Goal: Task Accomplishment & Management: Use online tool/utility

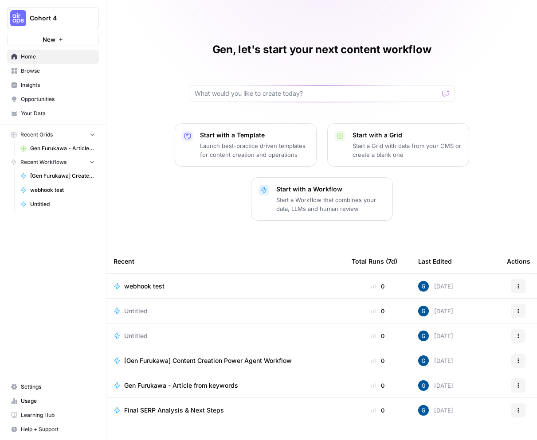
click at [35, 110] on span "Your Data" at bounding box center [58, 113] width 74 height 8
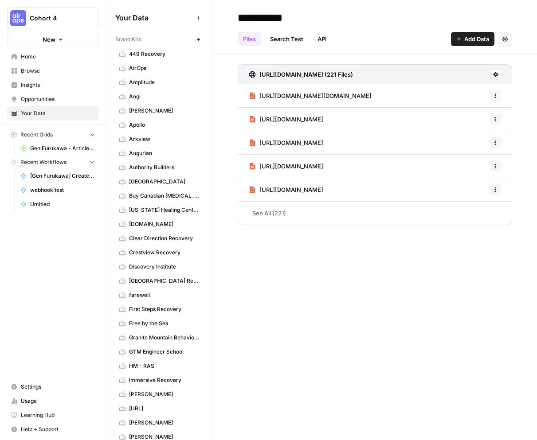
click at [29, 75] on link "Browse" at bounding box center [53, 71] width 92 height 14
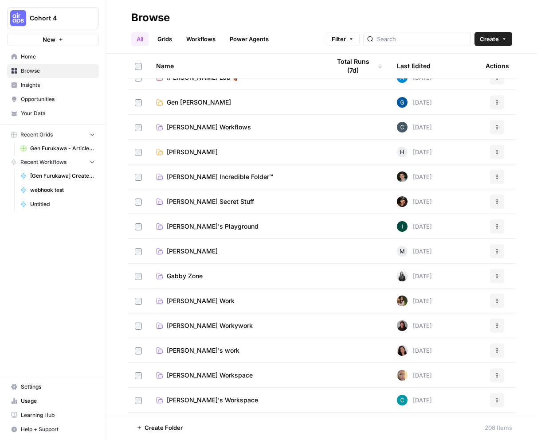
scroll to position [500, 0]
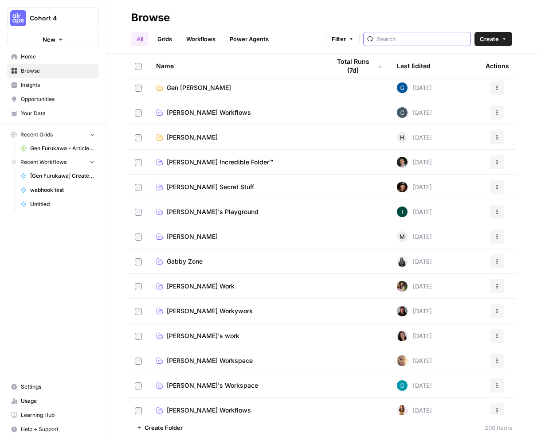
click at [434, 39] on input "search" at bounding box center [422, 39] width 90 height 9
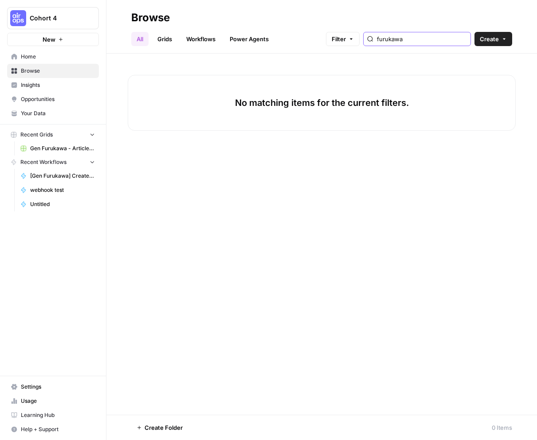
type input "furukawa"
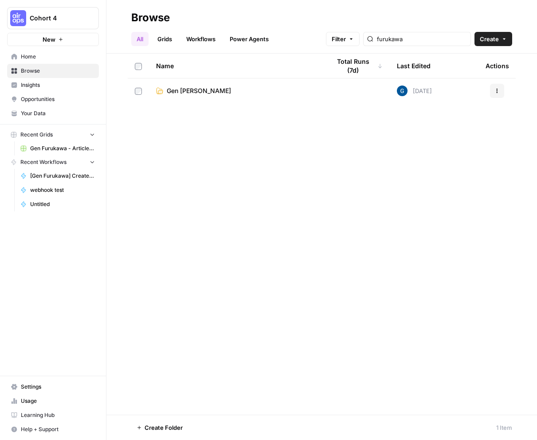
click at [203, 93] on span "Gen [PERSON_NAME]" at bounding box center [199, 90] width 64 height 9
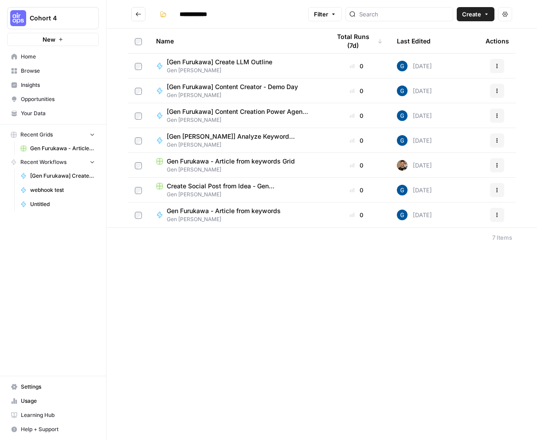
click at [210, 87] on span "[Gen Furukawa] Content Creator - Demo Day" at bounding box center [232, 86] width 131 height 9
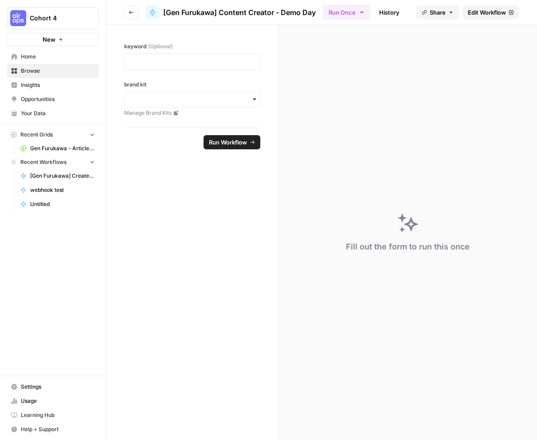
click at [485, 8] on span "Edit Workflow" at bounding box center [487, 12] width 38 height 9
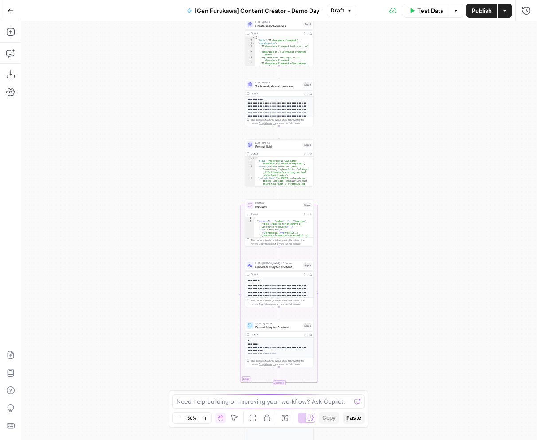
click at [186, 146] on div "**********" at bounding box center [279, 230] width 516 height 419
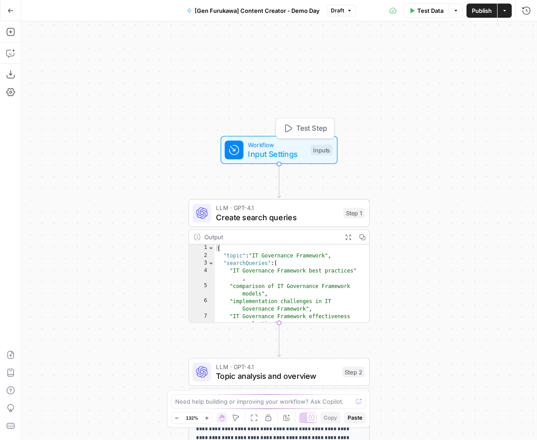
click at [292, 156] on span "Input Settings" at bounding box center [277, 154] width 58 height 12
click at [125, 226] on div "**********" at bounding box center [279, 230] width 516 height 419
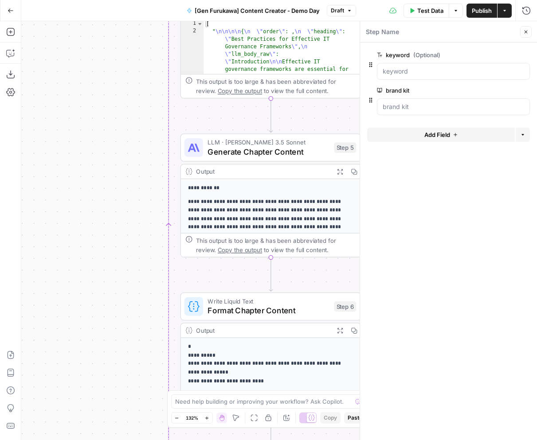
click at [529, 32] on button "Close" at bounding box center [526, 32] width 12 height 12
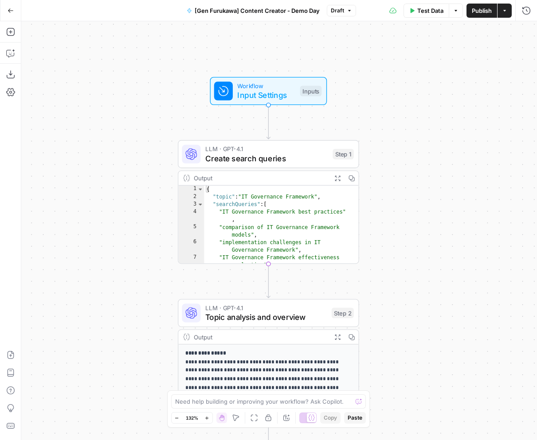
type textarea "**********"
click at [237, 218] on div "{ "topic" : "IT Governance Framework" , "searchQueries" : [ "IT Governance Fram…" at bounding box center [277, 237] width 146 height 102
click at [255, 156] on span "Create search queries" at bounding box center [266, 159] width 123 height 12
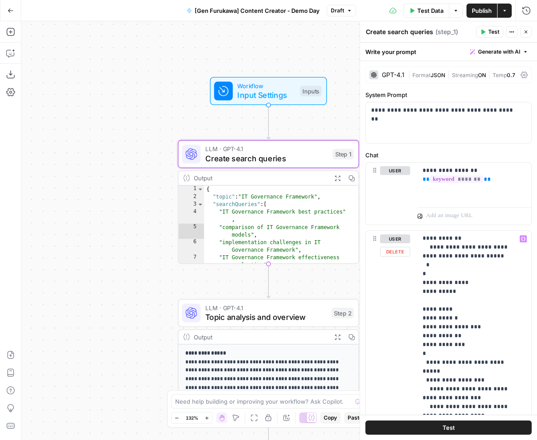
scroll to position [1588, 0]
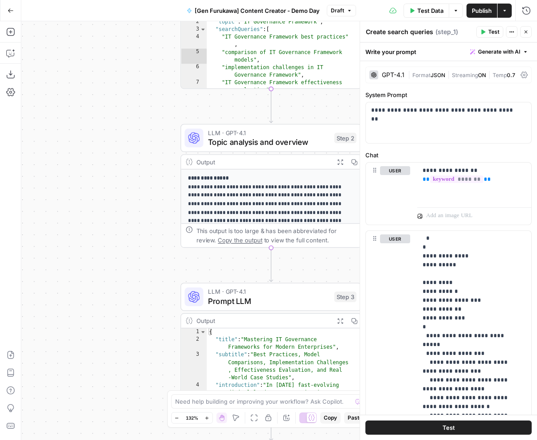
click at [524, 27] on button "Close" at bounding box center [526, 32] width 12 height 12
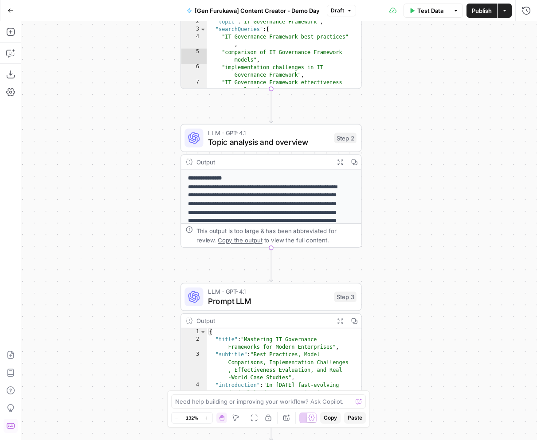
drag, startPoint x: 17, startPoint y: 426, endPoint x: 11, endPoint y: 427, distance: 6.7
click at [11, 427] on icon "button" at bounding box center [10, 426] width 9 height 9
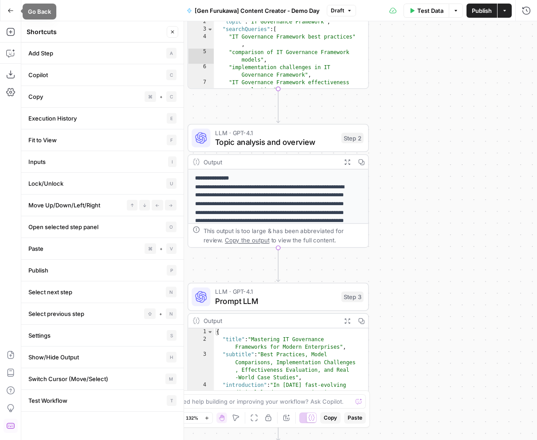
click at [10, 8] on icon "button" at bounding box center [11, 11] width 6 height 6
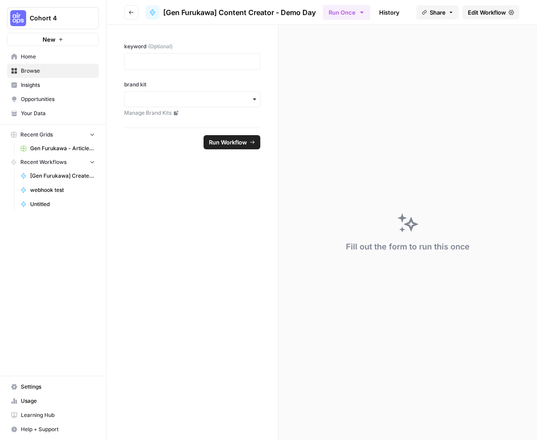
click at [387, 10] on link "History" at bounding box center [389, 12] width 31 height 14
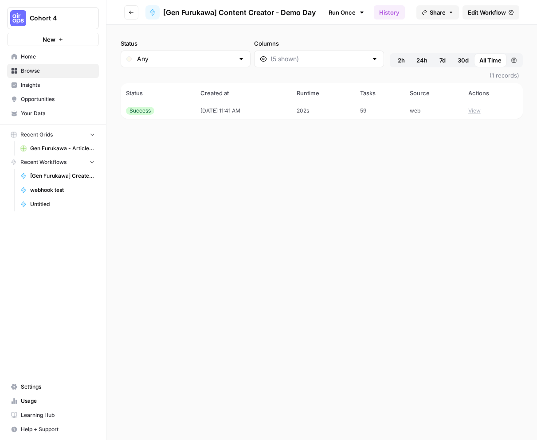
click at [130, 12] on icon "button" at bounding box center [131, 12] width 5 height 5
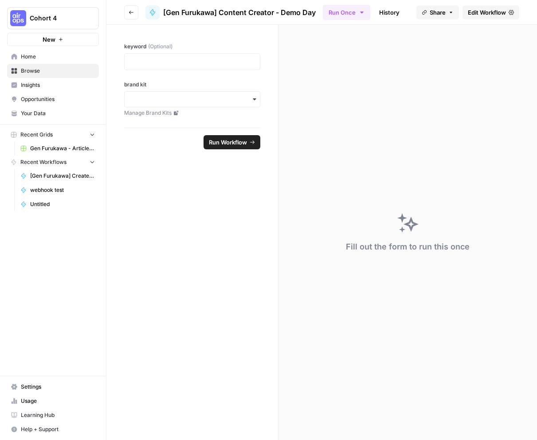
click at [130, 12] on icon "button" at bounding box center [131, 12] width 5 height 5
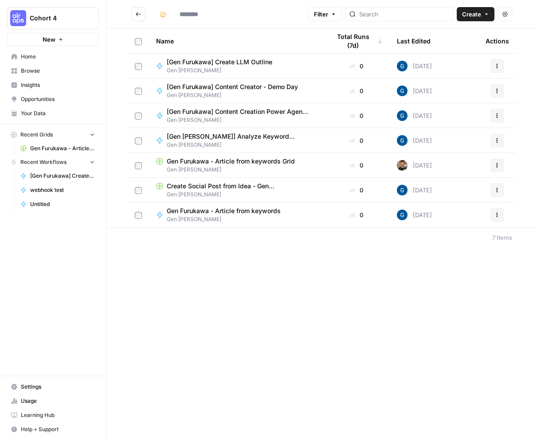
type input "**********"
click at [228, 164] on span "Gen Furukawa - Article from keywords Grid" at bounding box center [231, 161] width 128 height 9
type input "**********"
click at [201, 163] on span "Gen Furukawa - Article from keywords Grid" at bounding box center [231, 161] width 128 height 9
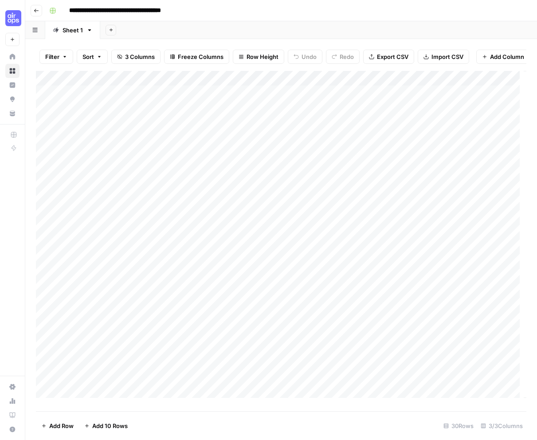
click at [35, 8] on icon "button" at bounding box center [36, 10] width 5 height 5
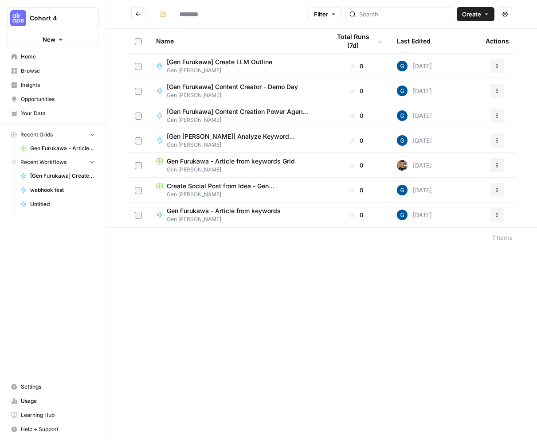
type input "**********"
click at [236, 107] on span "[Gen Furukawa] Content Creation Power Agent Workflow" at bounding box center [238, 111] width 142 height 9
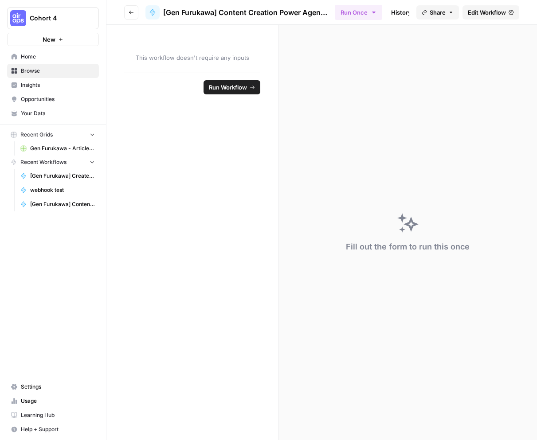
click at [479, 10] on span "Edit Workflow" at bounding box center [487, 12] width 38 height 9
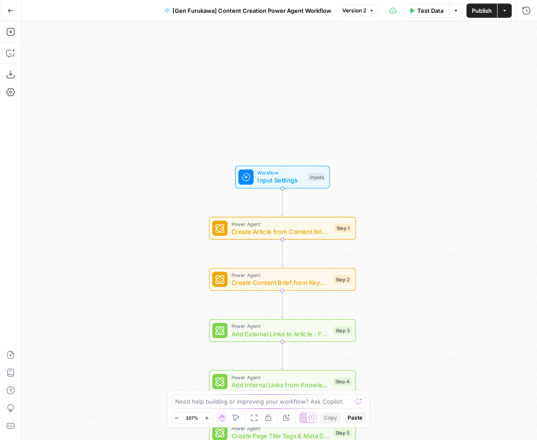
click at [11, 4] on button "Go Back" at bounding box center [11, 11] width 16 height 16
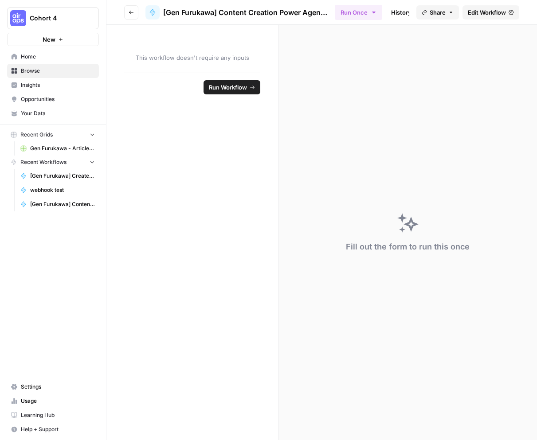
click at [131, 9] on button "Go back" at bounding box center [131, 12] width 14 height 14
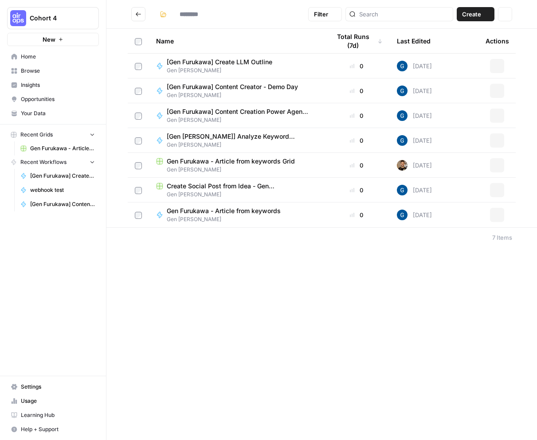
type input "**********"
click at [227, 86] on span "[Gen Furukawa] Content Creator - Demo Day" at bounding box center [232, 86] width 131 height 9
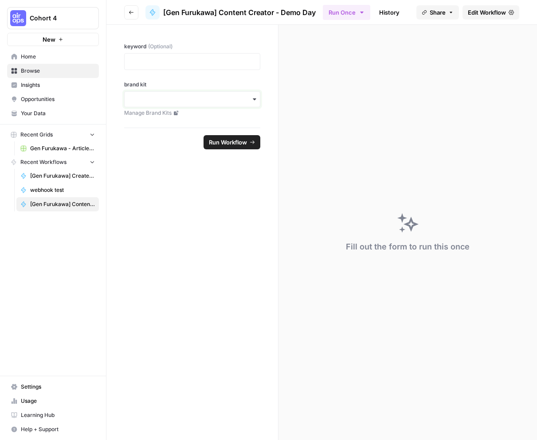
click at [162, 100] on input "brand kit" at bounding box center [192, 99] width 125 height 9
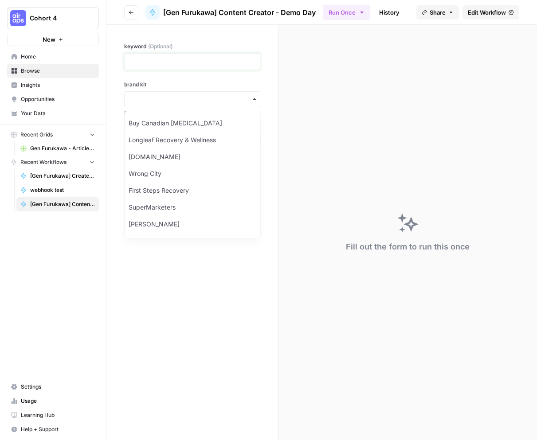
click at [161, 58] on p at bounding box center [192, 61] width 125 height 9
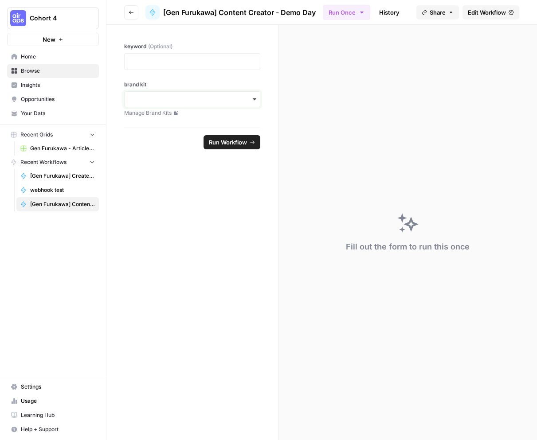
click at [248, 98] on input "brand kit" at bounding box center [192, 99] width 125 height 9
click at [450, 63] on div "Fill out the form to run this once" at bounding box center [407, 232] width 258 height 415
click at [485, 11] on span "Edit Workflow" at bounding box center [487, 12] width 38 height 9
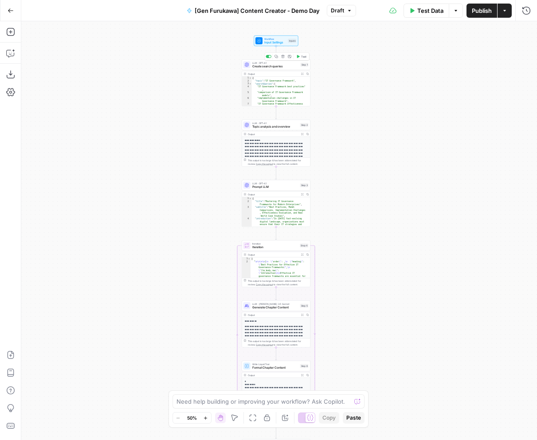
click at [275, 66] on span "Create search queries" at bounding box center [275, 66] width 47 height 4
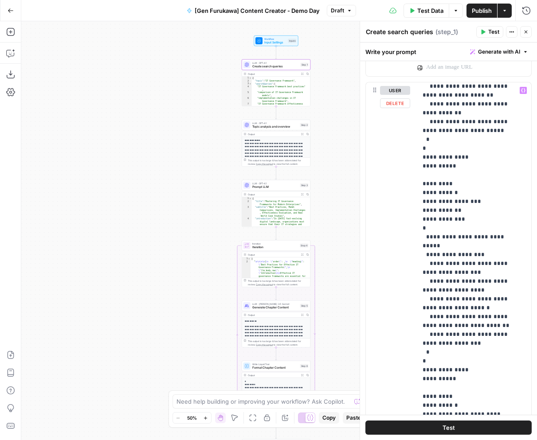
scroll to position [1588, 0]
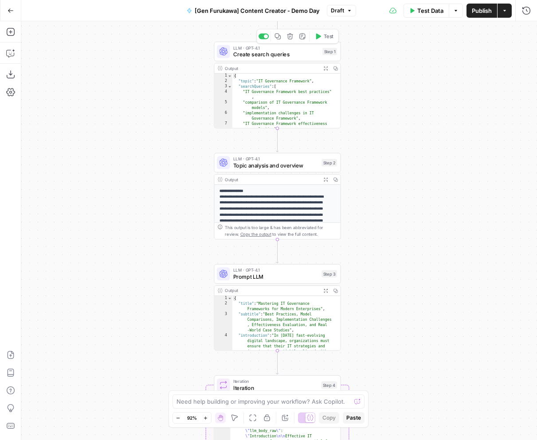
click at [285, 52] on span "Create search queries" at bounding box center [276, 54] width 86 height 8
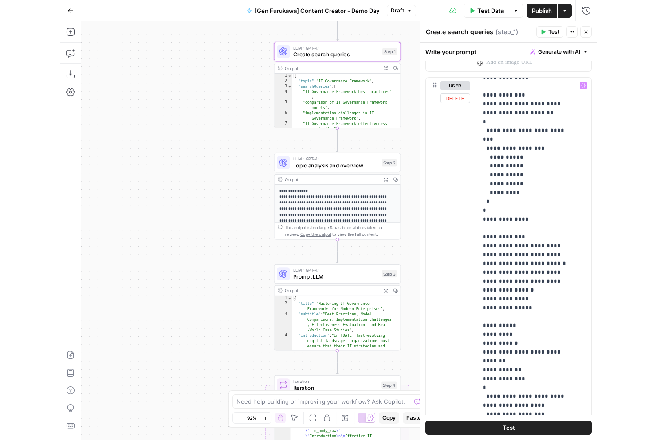
scroll to position [711, 0]
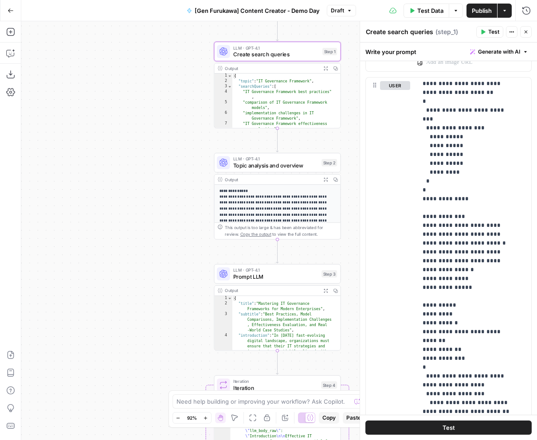
click at [529, 31] on button "Close" at bounding box center [526, 32] width 12 height 12
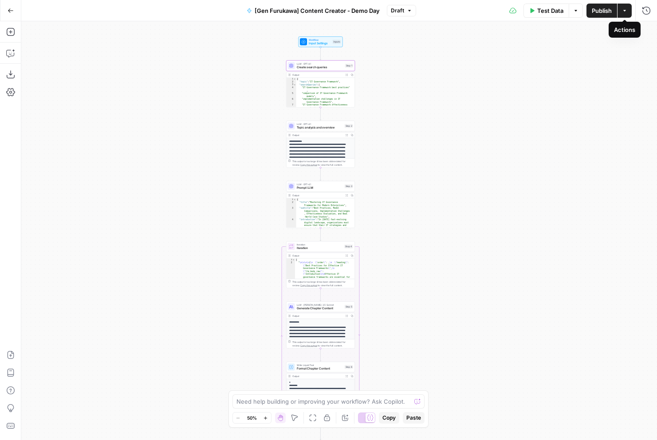
click at [536, 12] on icon "button" at bounding box center [624, 10] width 5 height 5
click at [453, 72] on div "**********" at bounding box center [338, 230] width 635 height 419
click at [536, 12] on span "Test Data" at bounding box center [550, 10] width 26 height 9
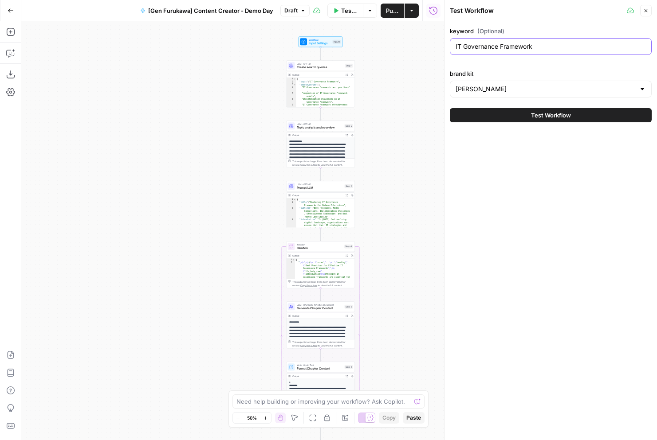
click at [504, 48] on input "IT Governance Framework" at bounding box center [550, 46] width 190 height 9
click at [474, 59] on div "keyword (Optional) IT Governance Framework brand kit Josys" at bounding box center [551, 62] width 202 height 71
click at [494, 87] on input "brand kit" at bounding box center [545, 89] width 180 height 9
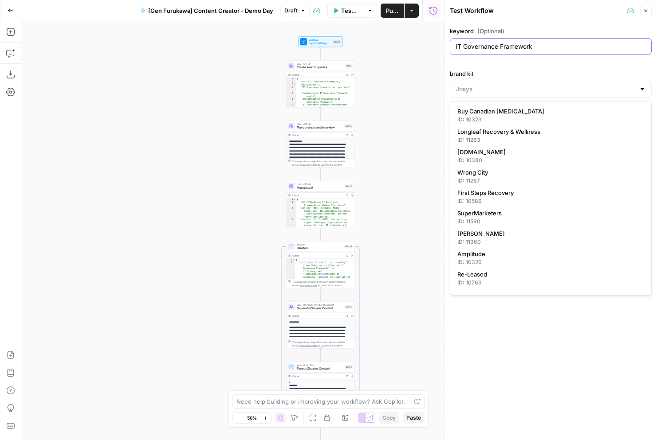
type input "[PERSON_NAME]"
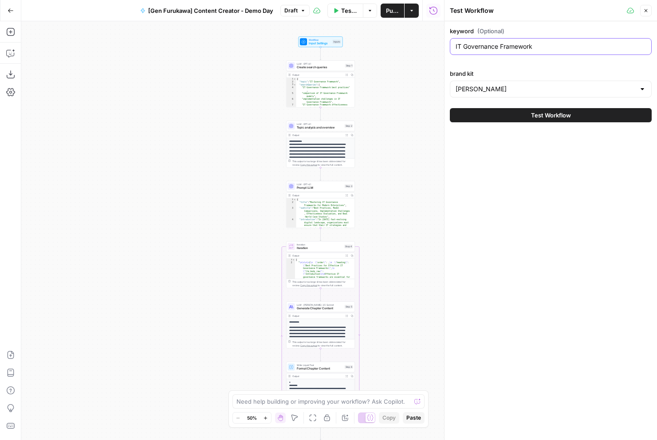
click at [492, 44] on input "IT Governance Framework" at bounding box center [550, 46] width 190 height 9
click at [507, 190] on div "keyword (Optional) IT Governance Framework brand kit Josys Test Workflow" at bounding box center [550, 230] width 212 height 419
click at [512, 90] on input "brand kit" at bounding box center [545, 89] width 180 height 9
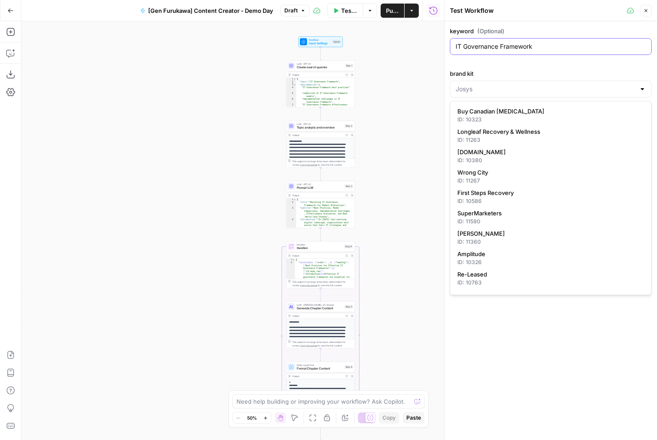
type input "[PERSON_NAME]"
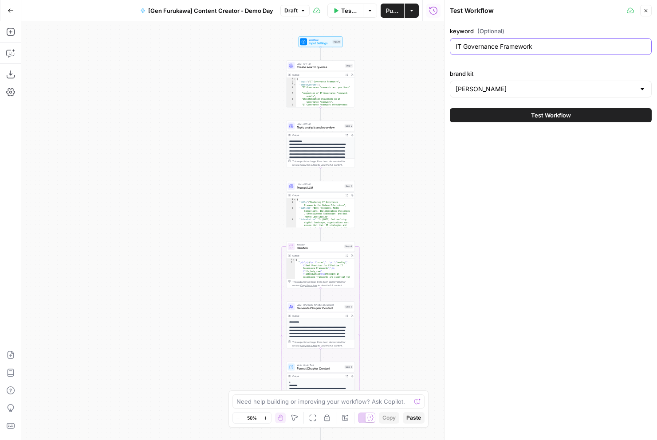
click at [465, 47] on input "IT Governance Framework" at bounding box center [550, 46] width 190 height 9
click at [515, 48] on input "IT Governance Framework" at bounding box center [550, 46] width 190 height 9
type input "IT Governance"
click at [504, 162] on div "keyword (Optional) IT Governance brand kit Josys Test Workflow" at bounding box center [550, 230] width 212 height 419
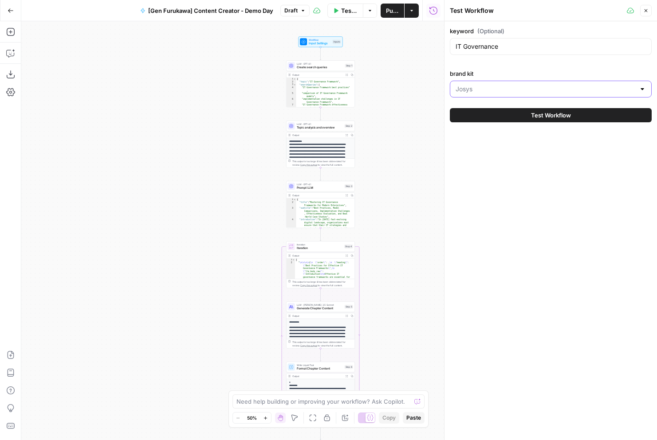
click at [490, 88] on input "brand kit" at bounding box center [545, 89] width 180 height 9
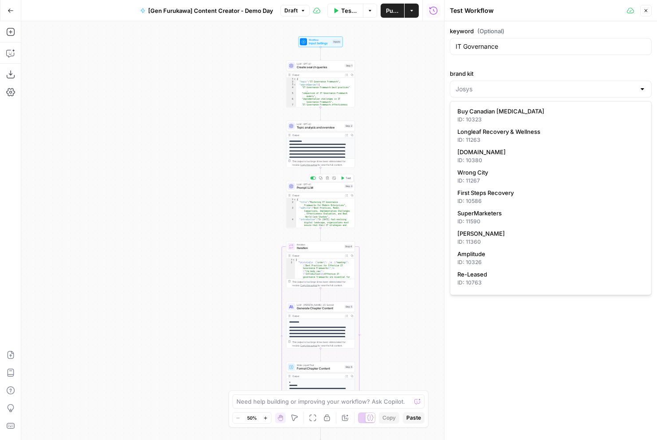
type input "[PERSON_NAME]"
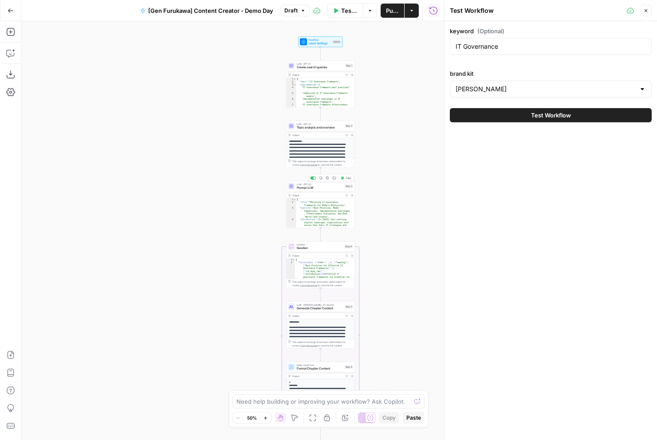
click at [300, 188] on span "Prompt LLM" at bounding box center [320, 188] width 46 height 4
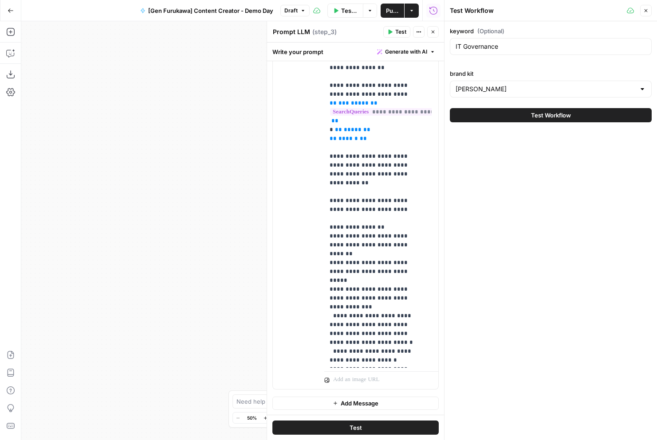
scroll to position [0, 0]
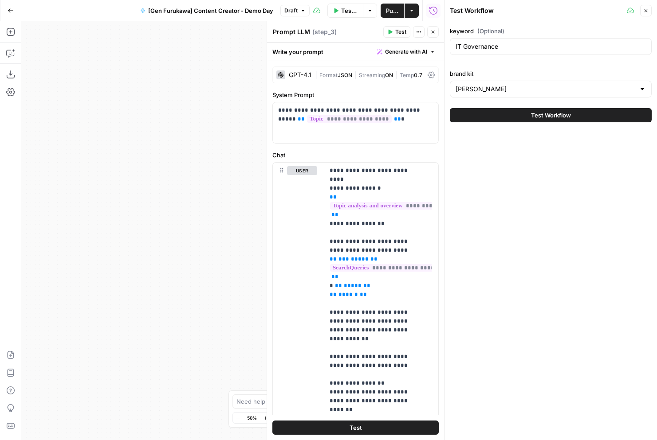
click at [536, 10] on button "Close" at bounding box center [646, 11] width 12 height 12
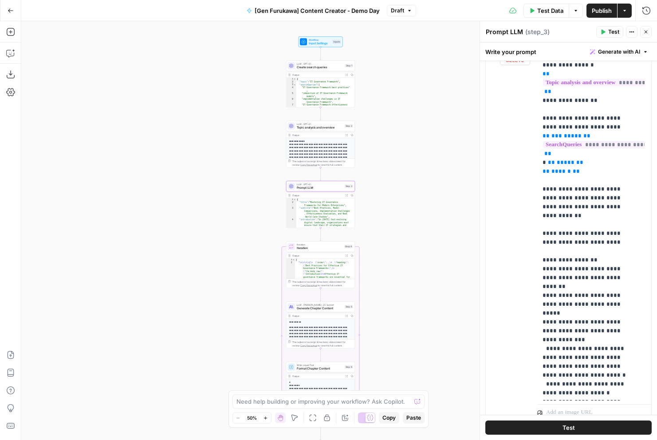
scroll to position [156, 0]
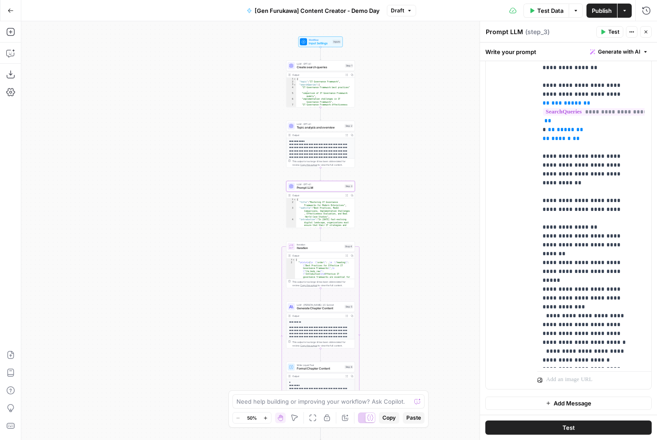
click at [504, 34] on textarea "Prompt LLM" at bounding box center [503, 31] width 37 height 9
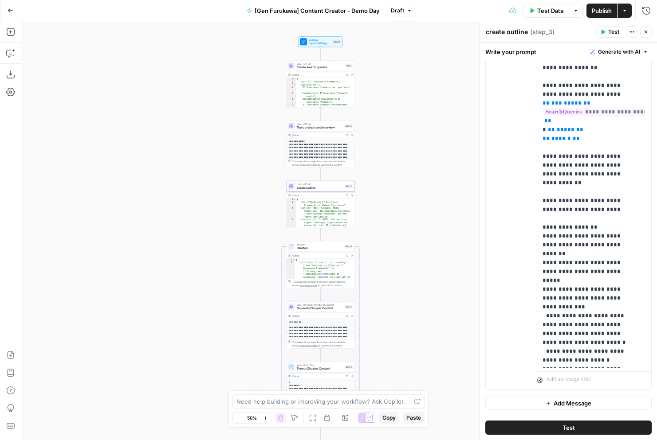
type textarea "create outline"
click at [418, 62] on div "**********" at bounding box center [338, 230] width 635 height 419
click at [536, 34] on button "Close" at bounding box center [646, 32] width 12 height 12
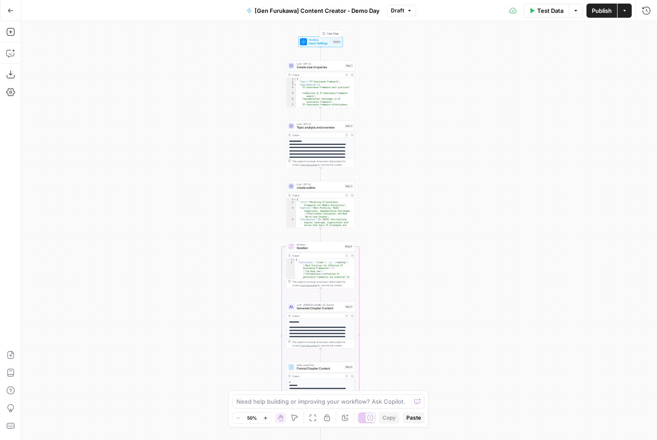
click at [322, 39] on span "Workflow" at bounding box center [320, 40] width 22 height 4
click at [522, 70] on input "keyword (Optional)" at bounding box center [572, 71] width 141 height 9
click at [527, 107] on kit "brand kit" at bounding box center [572, 106] width 141 height 9
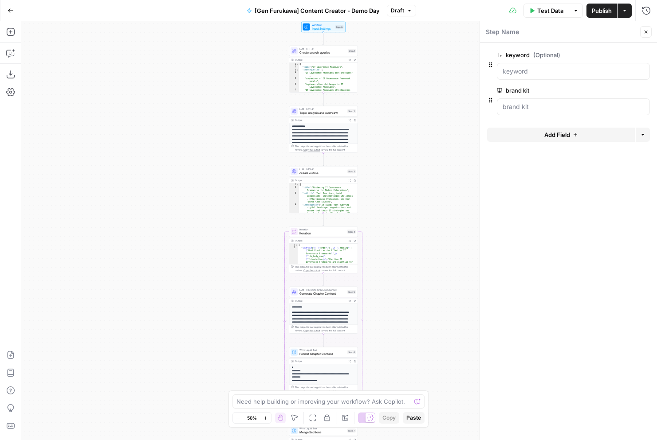
click at [426, 351] on div "**********" at bounding box center [338, 230] width 635 height 419
click at [334, 113] on span "Topic analysis and overview" at bounding box center [322, 112] width 46 height 4
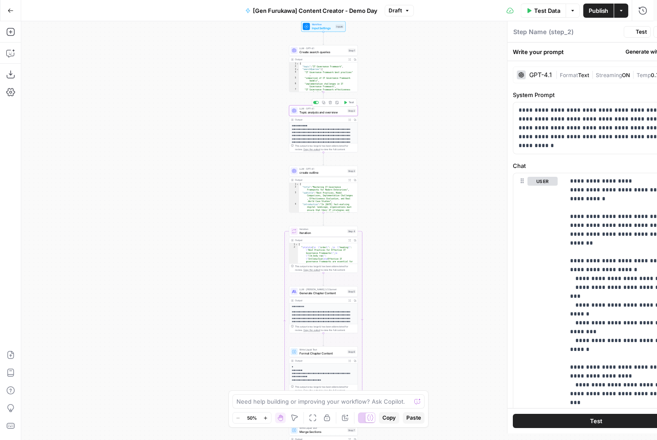
type textarea "Topic analysis and overview"
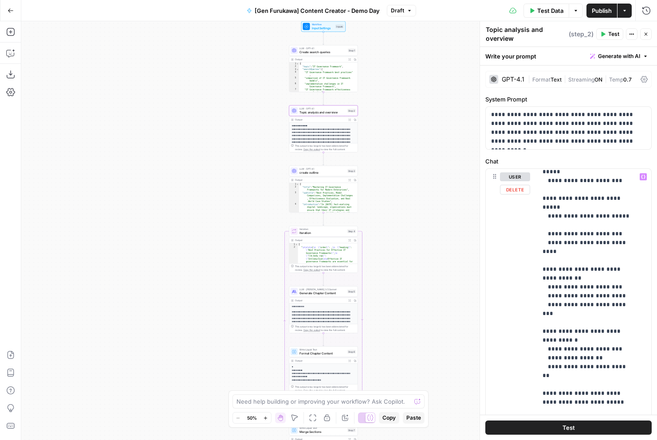
scroll to position [636, 0]
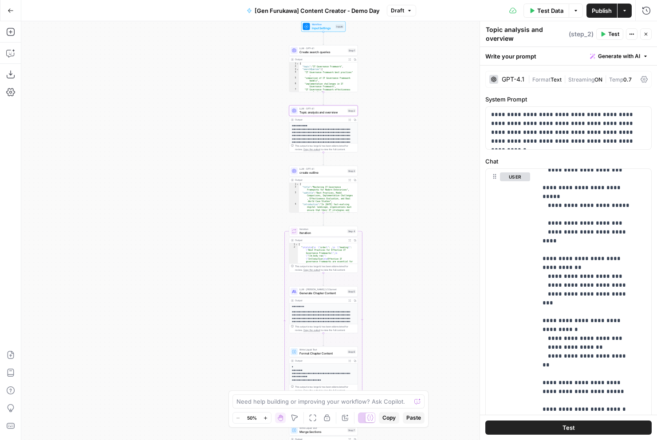
click at [322, 172] on span "create outline" at bounding box center [322, 172] width 46 height 4
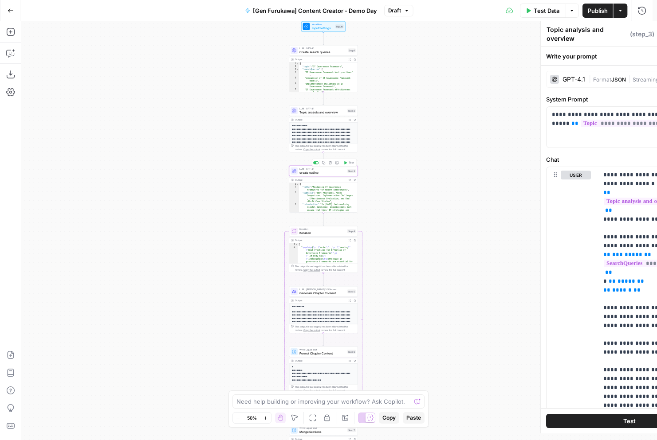
type textarea "create outline"
